Goal: Transaction & Acquisition: Purchase product/service

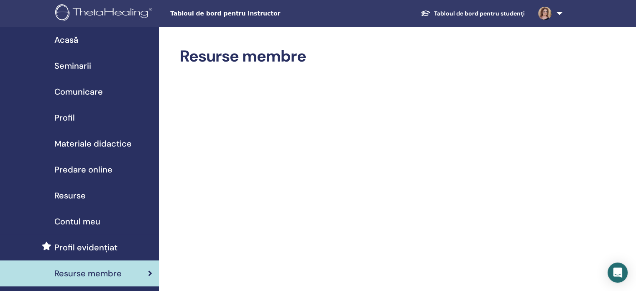
click at [556, 13] on link at bounding box center [549, 13] width 34 height 27
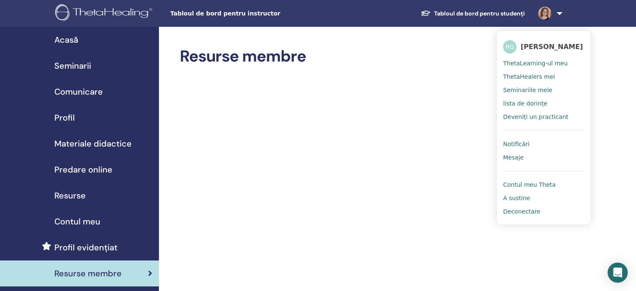
click at [72, 65] on span "Seminarii" at bounding box center [72, 65] width 37 height 13
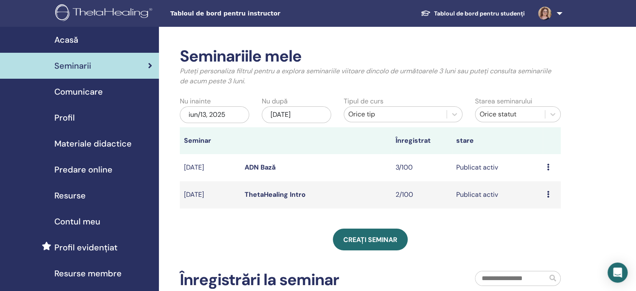
click at [74, 35] on span "Acasă" at bounding box center [66, 39] width 24 height 13
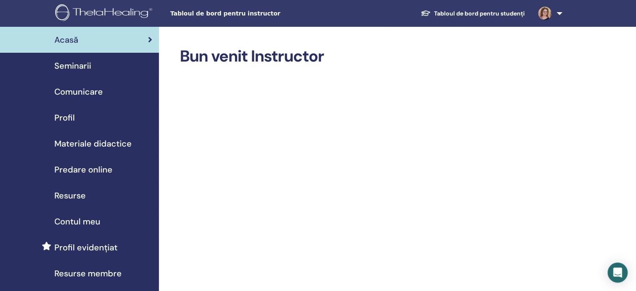
click at [72, 170] on span "Predare online" at bounding box center [83, 169] width 58 height 13
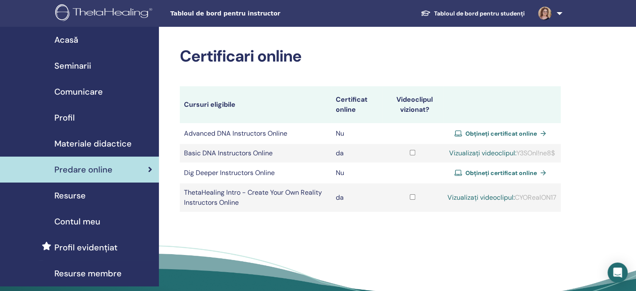
click at [533, 131] on span "Obțineți certificat online" at bounding box center [502, 134] width 72 height 8
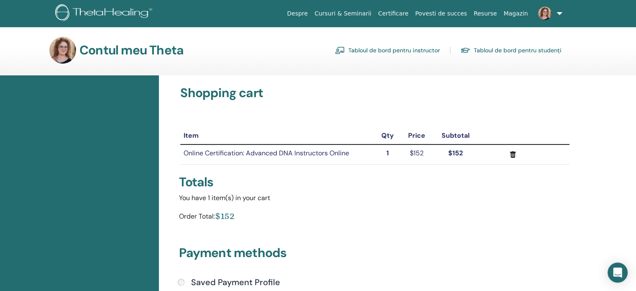
click at [417, 51] on link "Tabloul de bord pentru instructor" at bounding box center [387, 50] width 105 height 13
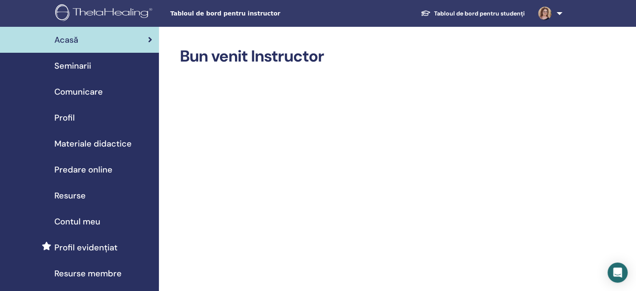
click at [69, 113] on span "Profil" at bounding box center [64, 117] width 20 height 13
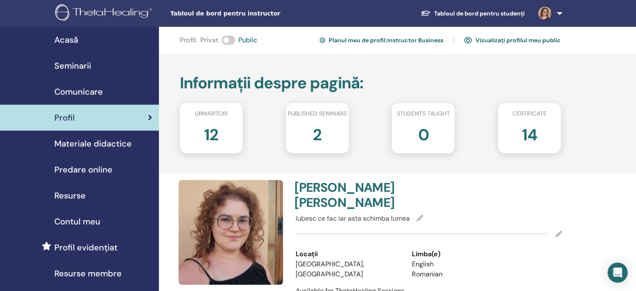
click at [67, 169] on span "Predare online" at bounding box center [83, 169] width 58 height 13
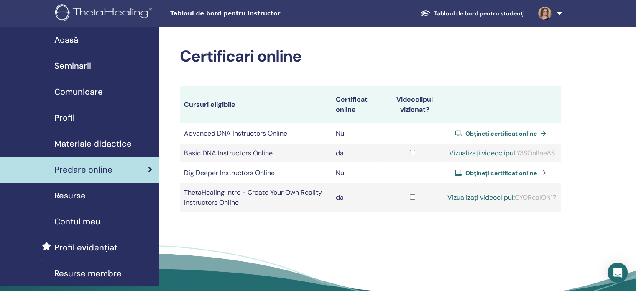
click at [493, 132] on span "Obțineți certificat online" at bounding box center [502, 134] width 72 height 8
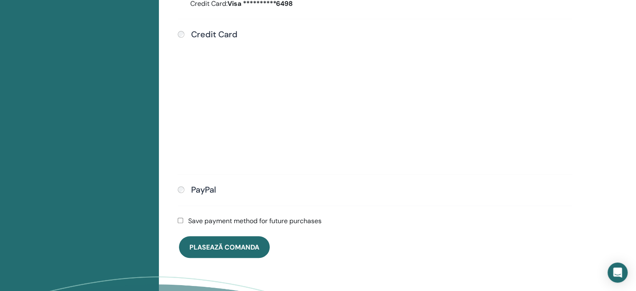
scroll to position [311, 0]
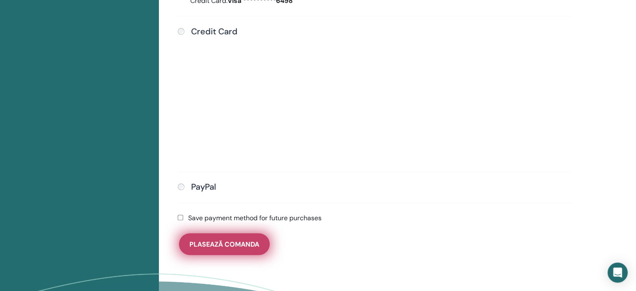
click at [214, 248] on button "Plasează comanda" at bounding box center [224, 244] width 91 height 22
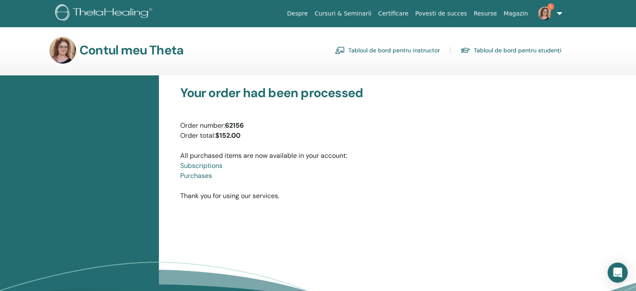
click at [427, 50] on link "Tabloul de bord pentru instructor" at bounding box center [387, 50] width 105 height 13
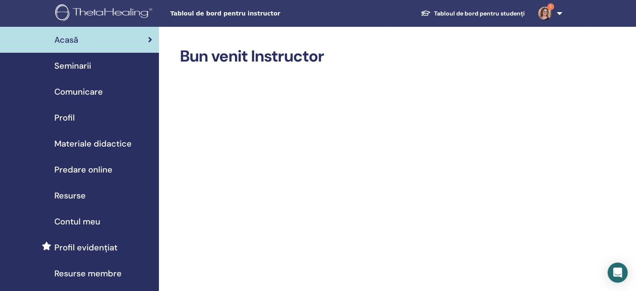
click at [80, 64] on span "Seminarii" at bounding box center [72, 65] width 37 height 13
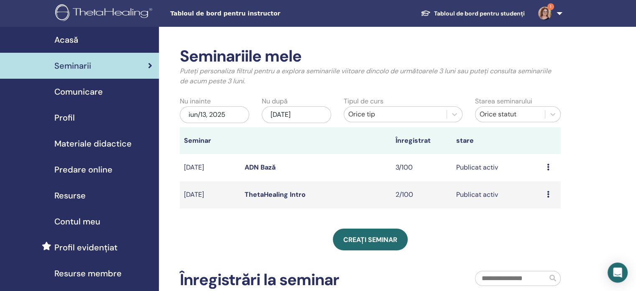
click at [82, 170] on span "Predare online" at bounding box center [83, 169] width 58 height 13
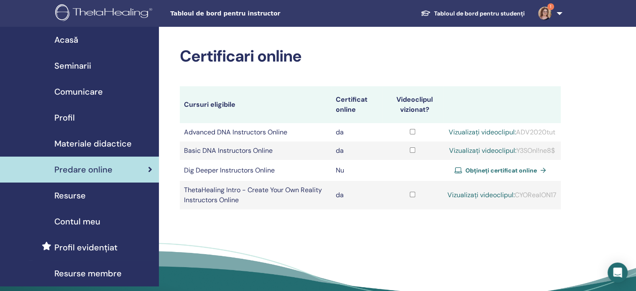
click at [474, 131] on link "Vizualizați videoclipul:" at bounding box center [482, 132] width 67 height 9
drag, startPoint x: 517, startPoint y: 131, endPoint x: 554, endPoint y: 134, distance: 36.5
click at [554, 134] on div "Vizualizați videoclipul: ADV2020tut" at bounding box center [502, 132] width 109 height 10
copy div "ADV2020tut"
click at [490, 132] on link "Vizualizați videoclipul:" at bounding box center [482, 132] width 67 height 9
